Goal: Task Accomplishment & Management: Complete application form

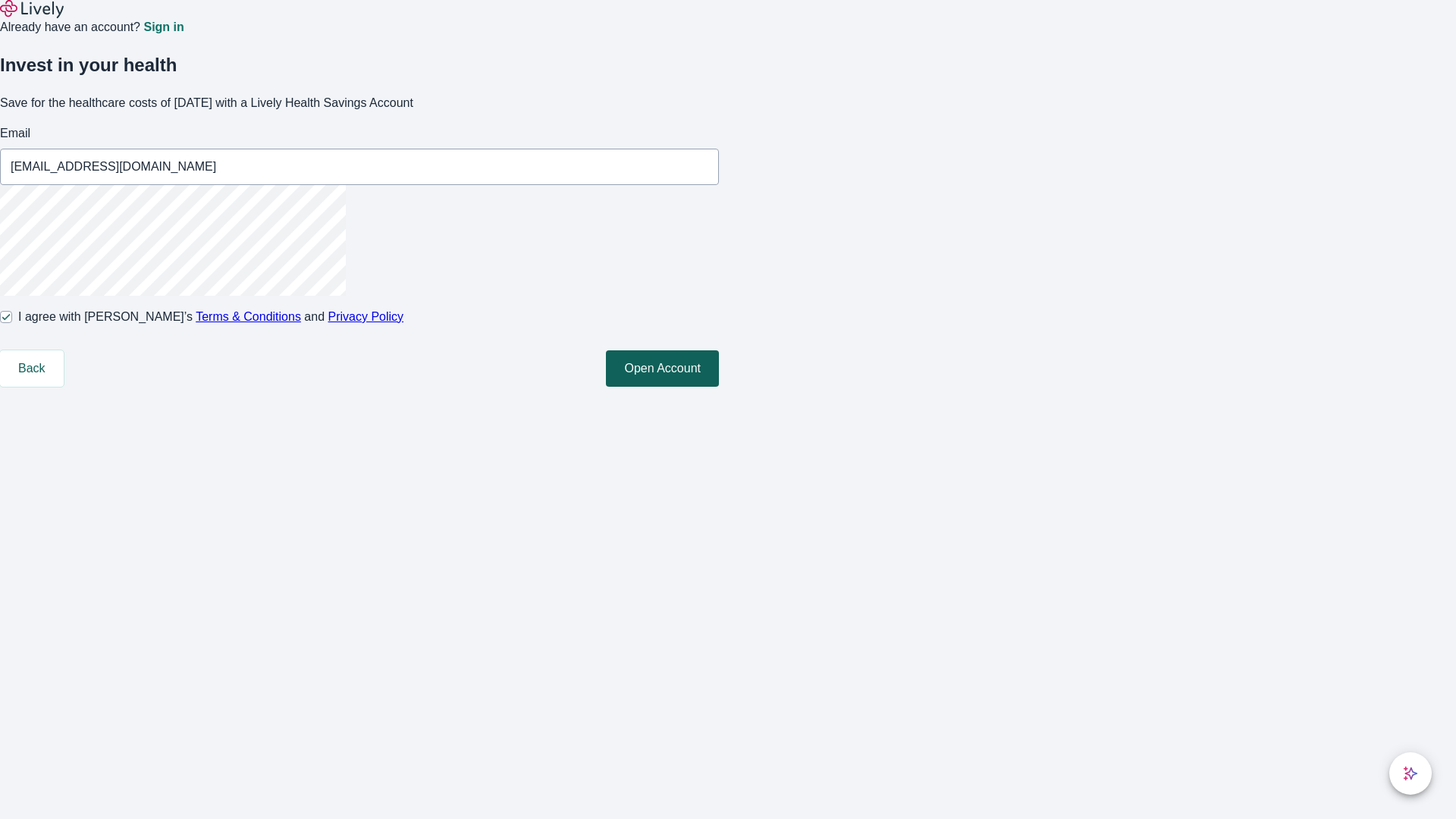
click at [719, 387] on button "Open Account" at bounding box center [662, 368] width 113 height 36
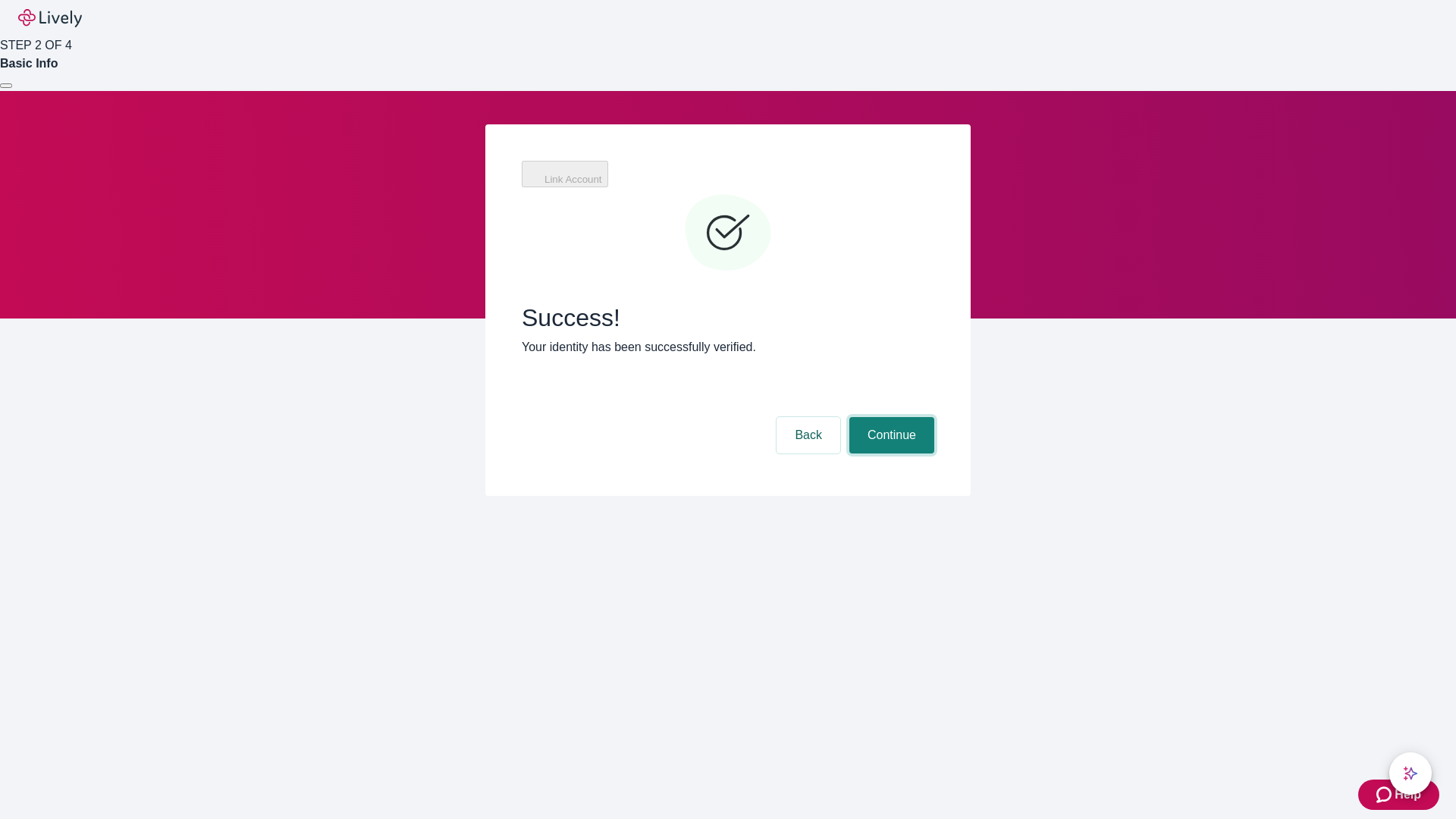
click at [890, 418] on button "Continue" at bounding box center [892, 436] width 85 height 36
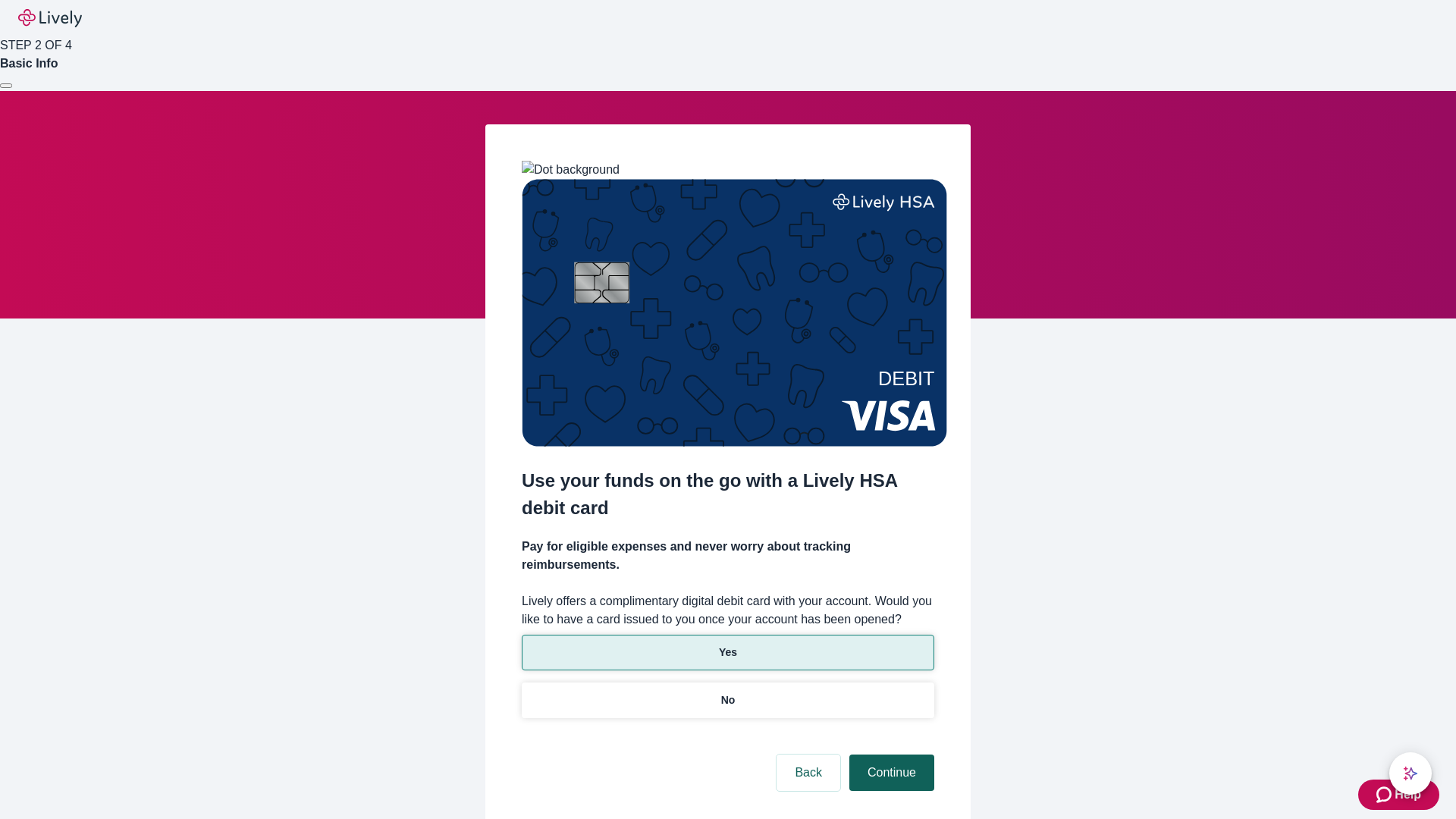
click at [728, 693] on p "No" at bounding box center [728, 700] width 14 height 16
click at [890, 754] on button "Continue" at bounding box center [892, 772] width 85 height 36
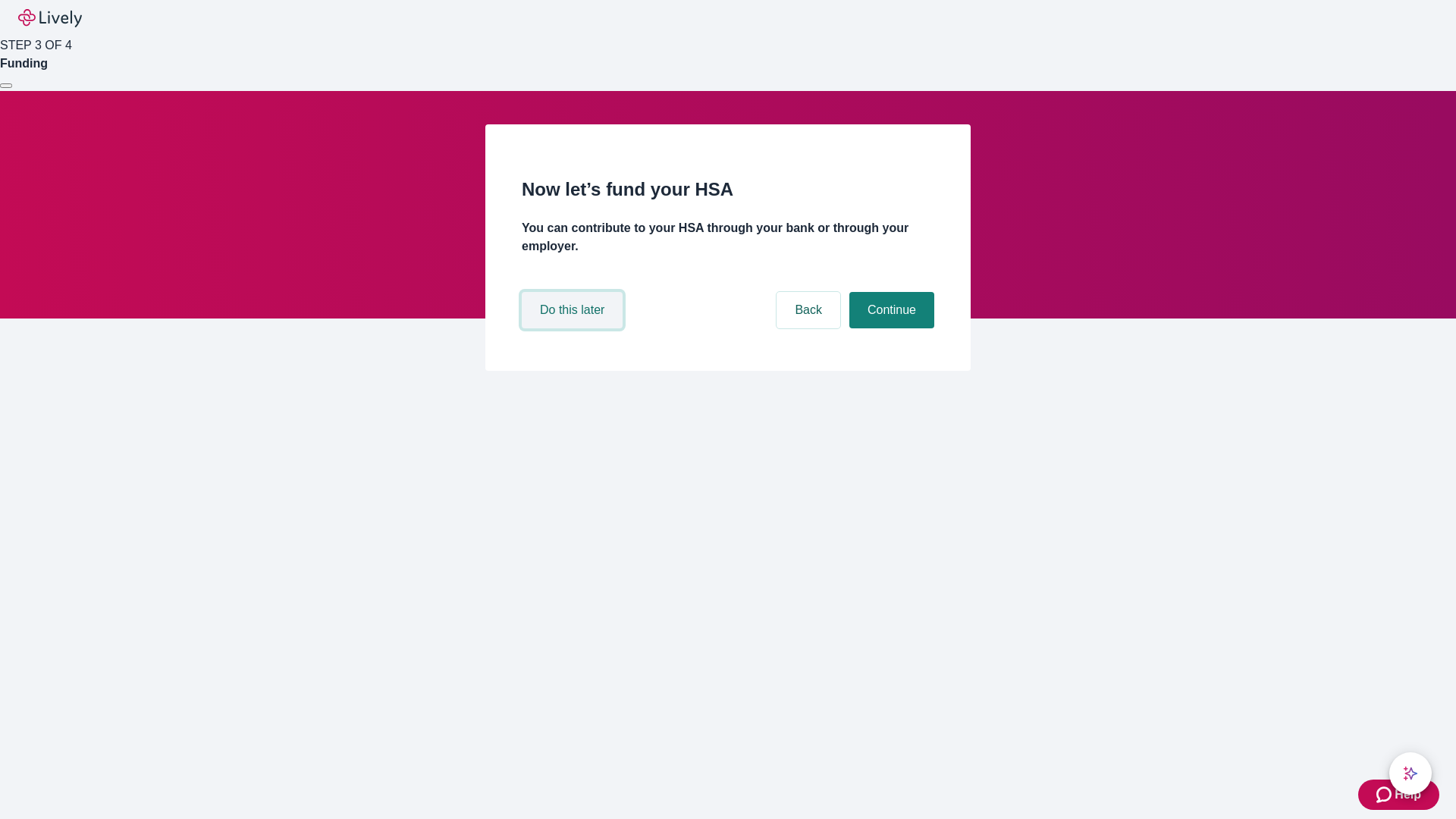
click at [574, 328] on button "Do this later" at bounding box center [572, 310] width 101 height 36
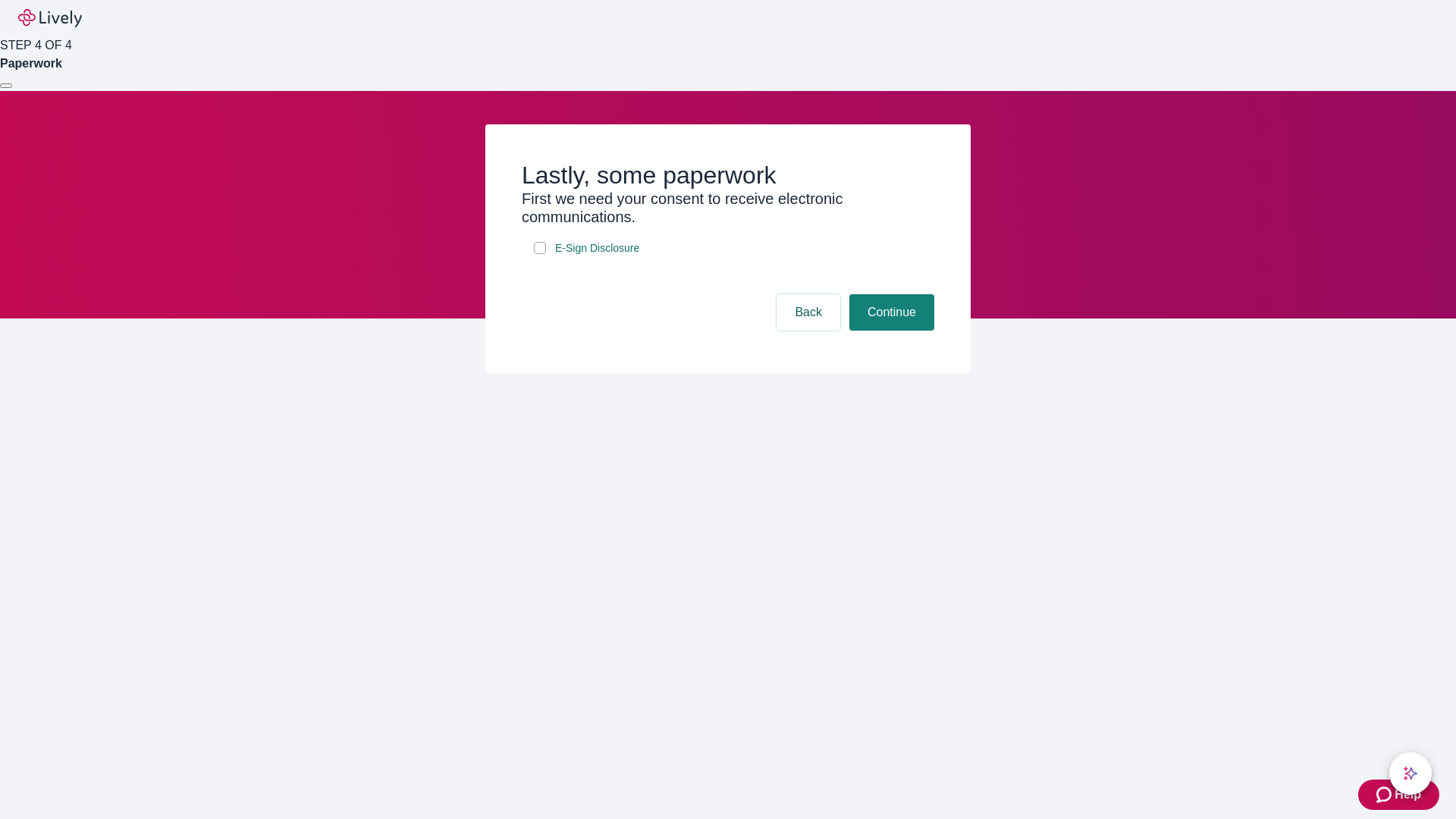
click at [540, 254] on input "E-Sign Disclosure" at bounding box center [540, 248] width 12 height 12
checkbox input "true"
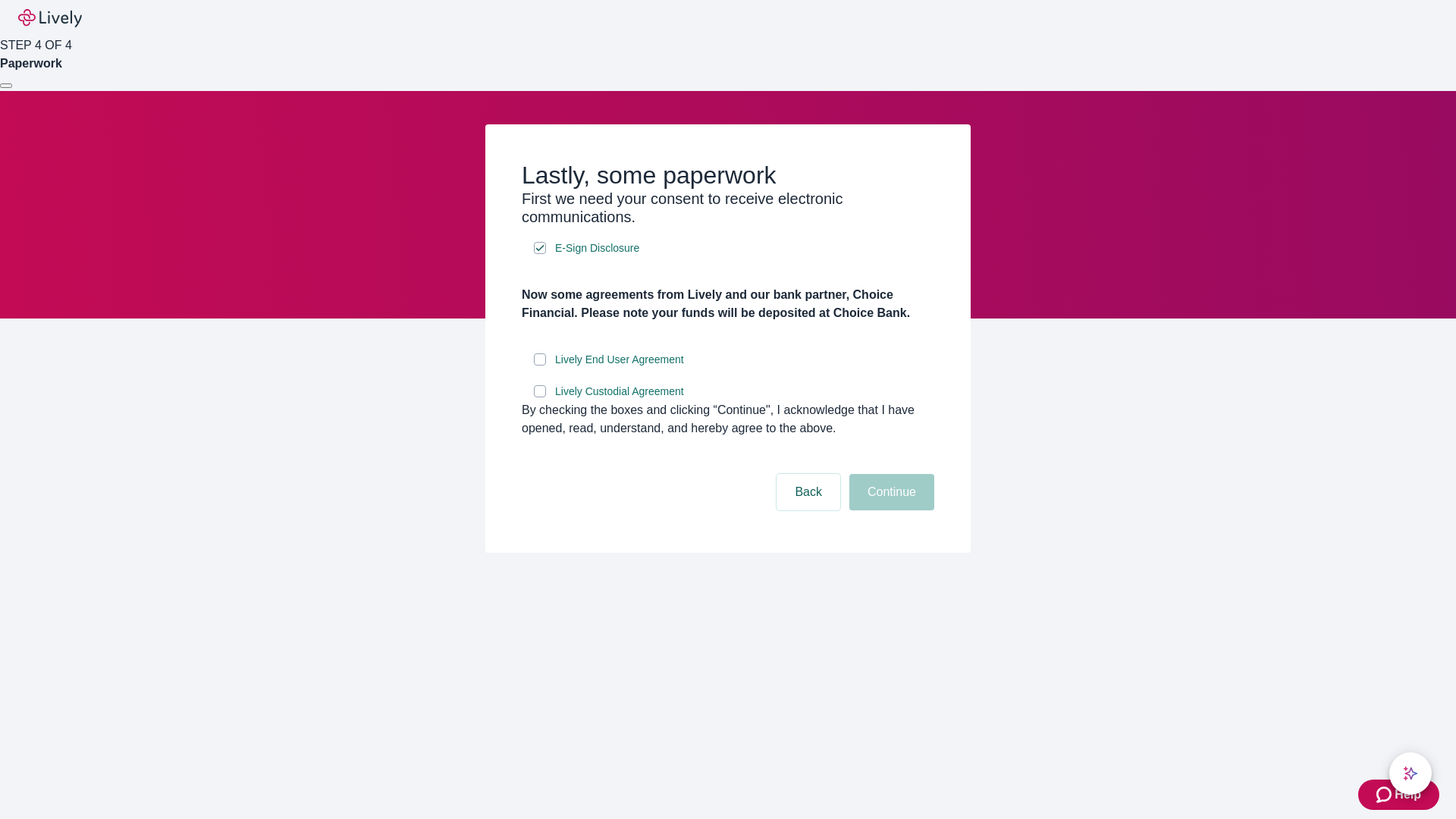
click at [540, 365] on input "Lively End User Agreement" at bounding box center [540, 360] width 12 height 12
checkbox input "true"
click at [540, 398] on input "Lively Custodial Agreement" at bounding box center [540, 391] width 12 height 12
checkbox input "true"
click at [890, 511] on button "Continue" at bounding box center [892, 493] width 85 height 36
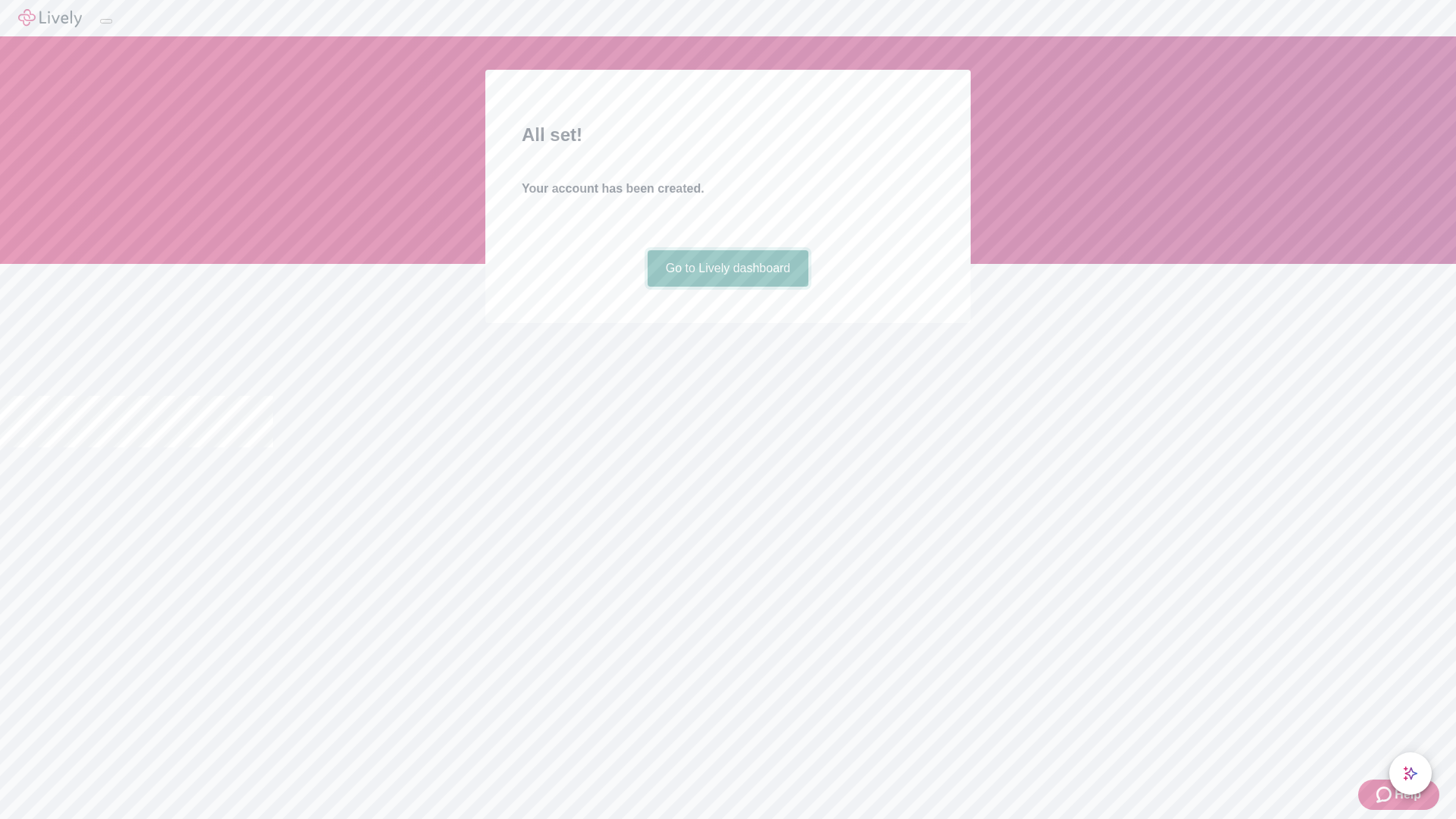
click at [728, 287] on link "Go to Lively dashboard" at bounding box center [728, 269] width 161 height 36
